Goal: Transaction & Acquisition: Subscribe to service/newsletter

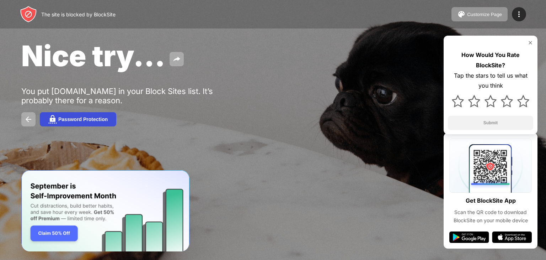
click at [97, 118] on div "Password Protection" at bounding box center [82, 119] width 49 height 6
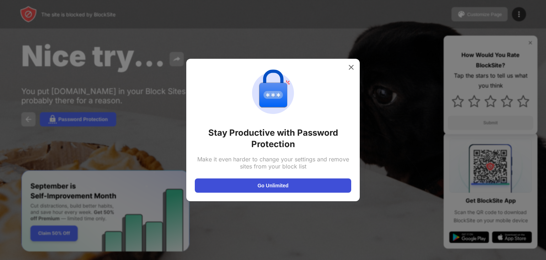
click at [255, 183] on button "Go Unlimited" at bounding box center [273, 185] width 156 height 14
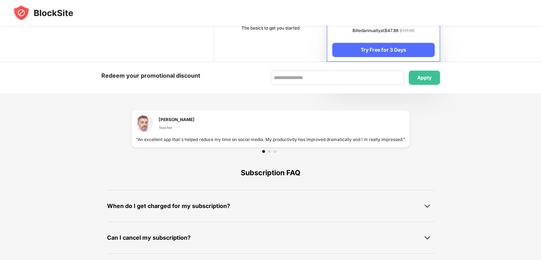
scroll to position [433, 0]
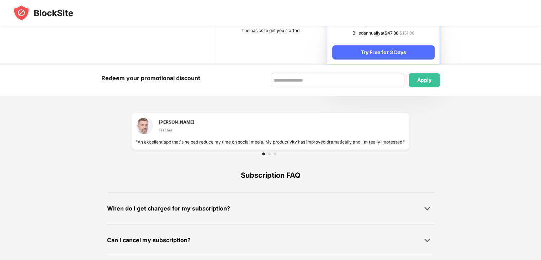
click at [268, 153] on div at bounding box center [269, 153] width 3 height 3
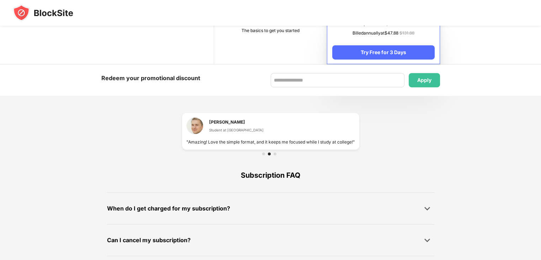
click at [275, 153] on div at bounding box center [274, 153] width 3 height 3
click at [269, 154] on div at bounding box center [269, 153] width 3 height 3
click at [262, 154] on div at bounding box center [263, 153] width 3 height 3
